Goal: Information Seeking & Learning: Find specific fact

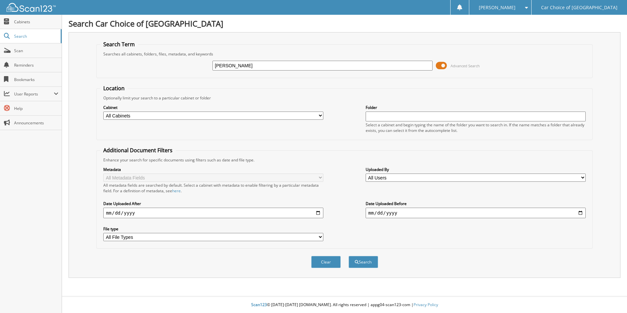
type input "[PERSON_NAME]"
click at [349, 256] on button "Search" at bounding box center [364, 262] width 30 height 12
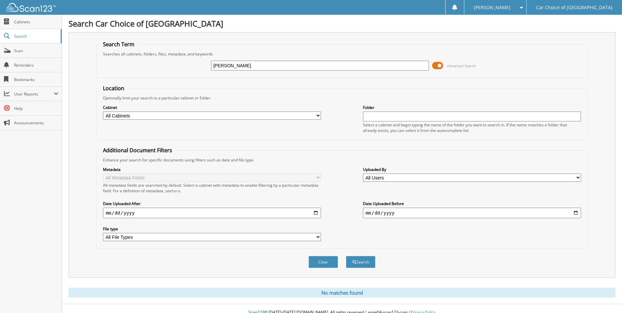
scroll to position [8, 0]
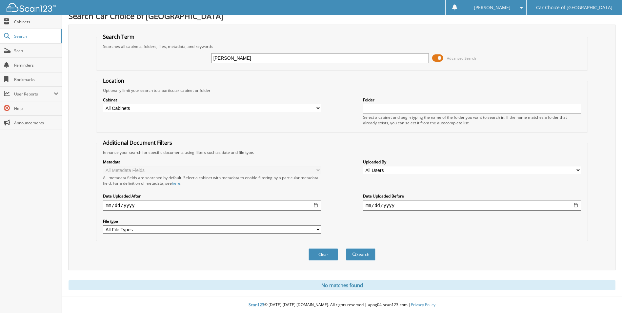
click at [235, 57] on input "[PERSON_NAME]" at bounding box center [320, 58] width 218 height 10
type input "CAITLYN COLEMAN"
click at [346, 248] on button "Search" at bounding box center [361, 254] width 30 height 12
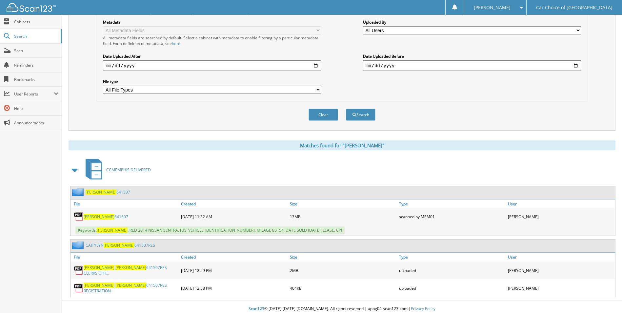
scroll to position [149, 0]
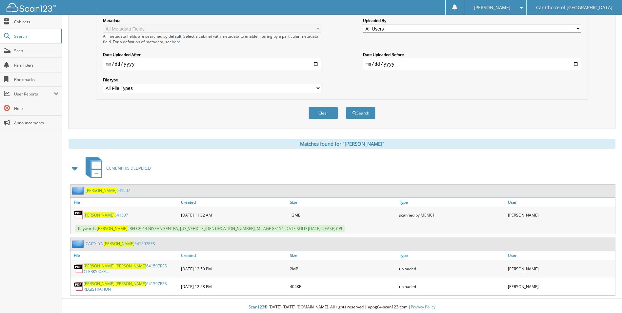
click at [88, 215] on span "COLEMAN" at bounding box center [99, 215] width 31 height 6
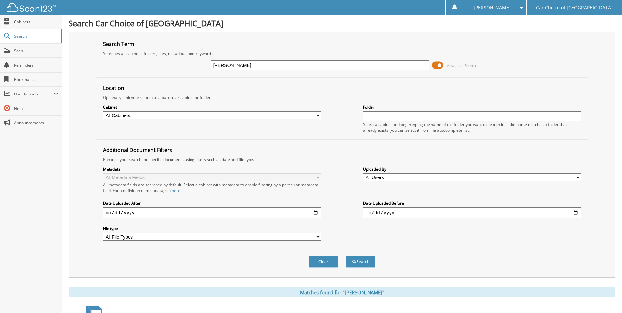
scroll to position [0, 0]
drag, startPoint x: 262, startPoint y: 64, endPoint x: 197, endPoint y: 68, distance: 65.8
click at [200, 69] on div "CAITLYN COLEMAN Advanced Search" at bounding box center [342, 66] width 484 height 18
type input "d"
type input "DEBRA BOLT"
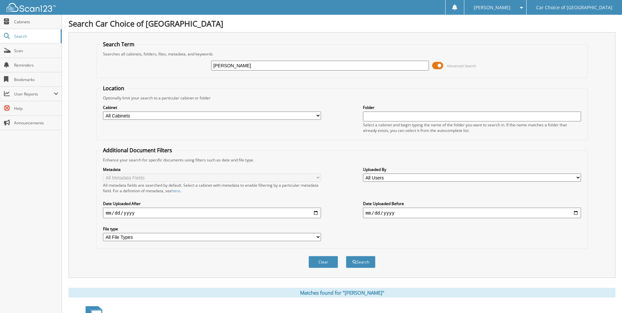
click at [346, 256] on button "Search" at bounding box center [361, 262] width 30 height 12
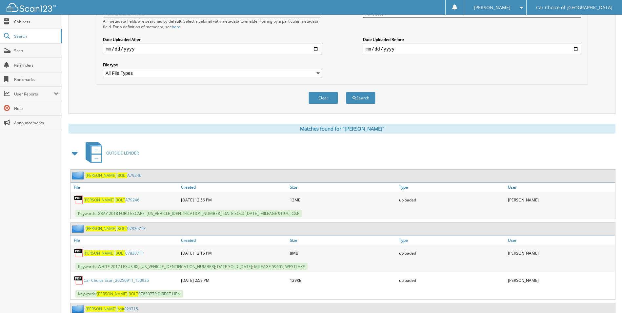
click at [115, 201] on span "BOLT" at bounding box center [120, 200] width 10 height 6
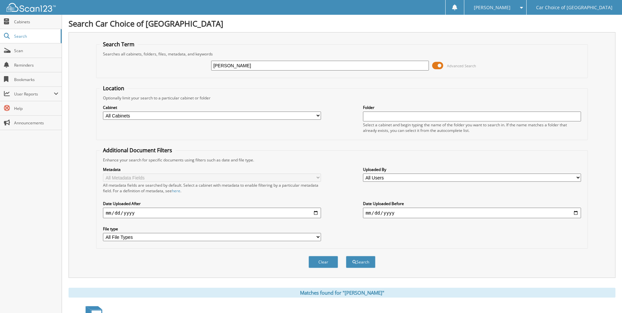
drag, startPoint x: 248, startPoint y: 65, endPoint x: 196, endPoint y: 67, distance: 52.2
click at [196, 67] on div "DEBRA BOLT Advanced Search" at bounding box center [342, 66] width 484 height 18
type input "[PERSON_NAME]"
click at [360, 262] on button "Search" at bounding box center [361, 262] width 30 height 12
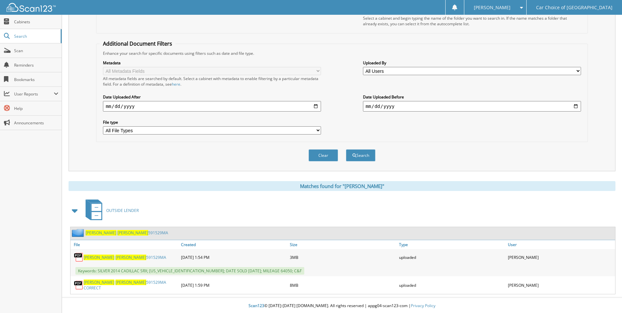
click at [113, 258] on link "FRANK BURTON 591529MA" at bounding box center [125, 258] width 83 height 6
click at [117, 234] on span "BURTON" at bounding box center [132, 233] width 31 height 6
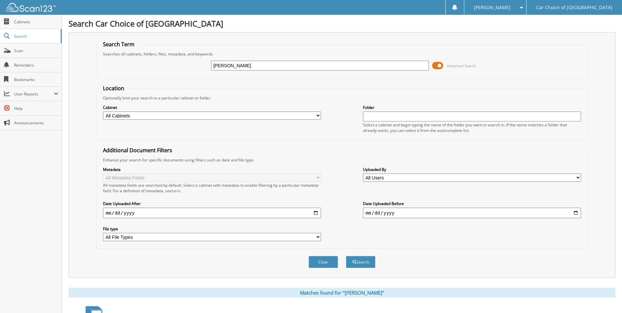
drag, startPoint x: 278, startPoint y: 66, endPoint x: 192, endPoint y: 70, distance: 86.3
click at [192, 70] on div "[PERSON_NAME] Advanced Search" at bounding box center [342, 66] width 484 height 18
